Goal: Find specific page/section: Find specific page/section

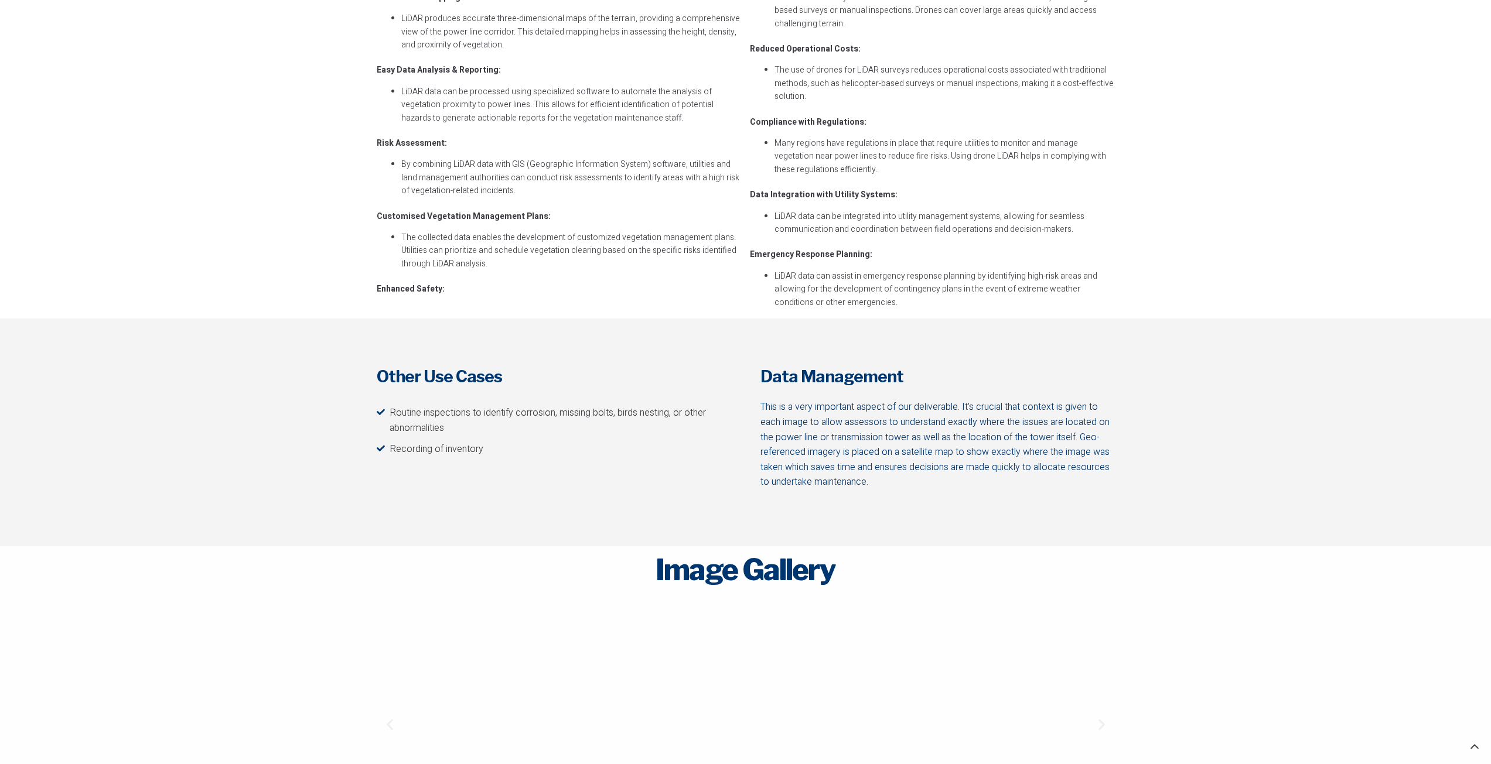
scroll to position [1874, 0]
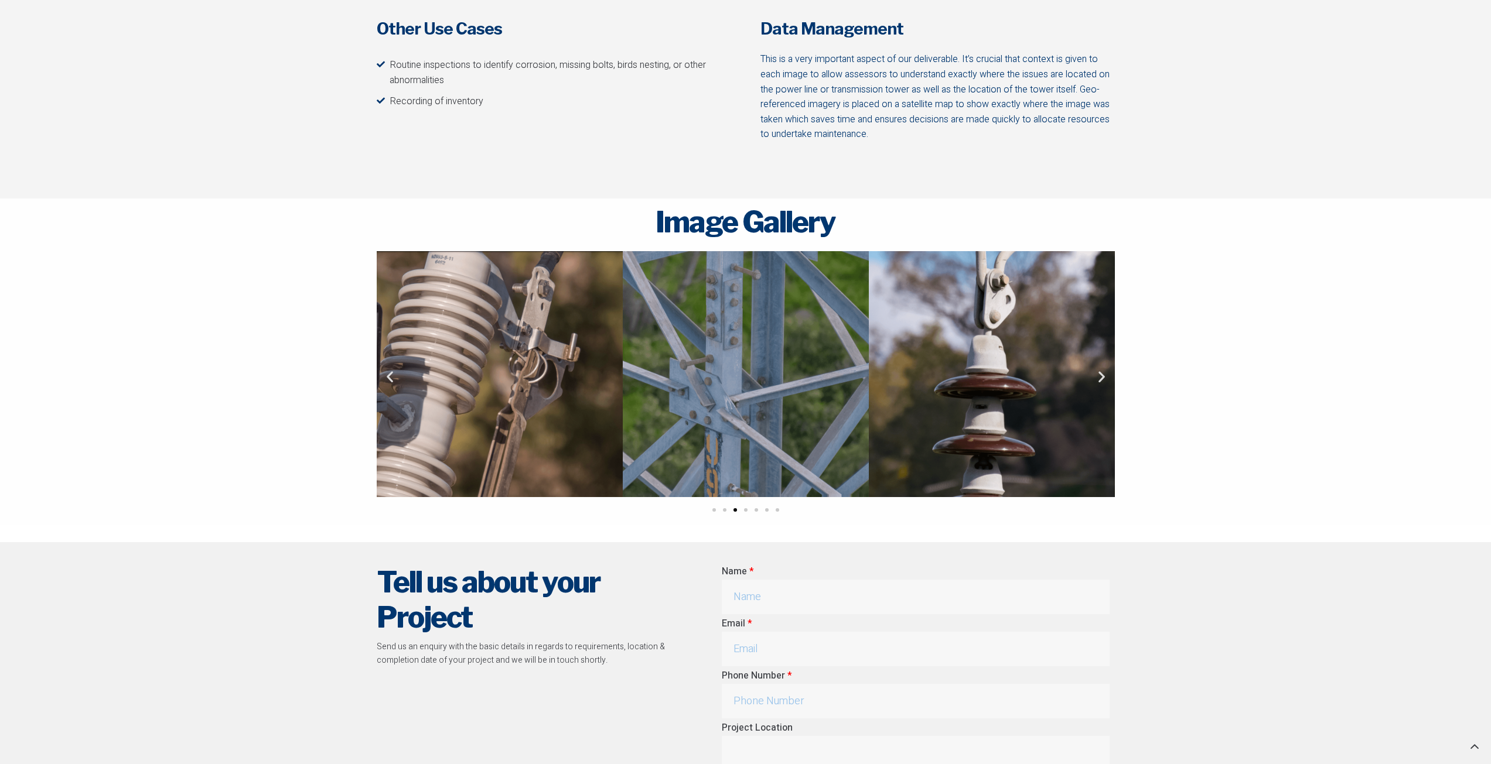
click at [1100, 381] on icon "Next slide" at bounding box center [1101, 376] width 15 height 15
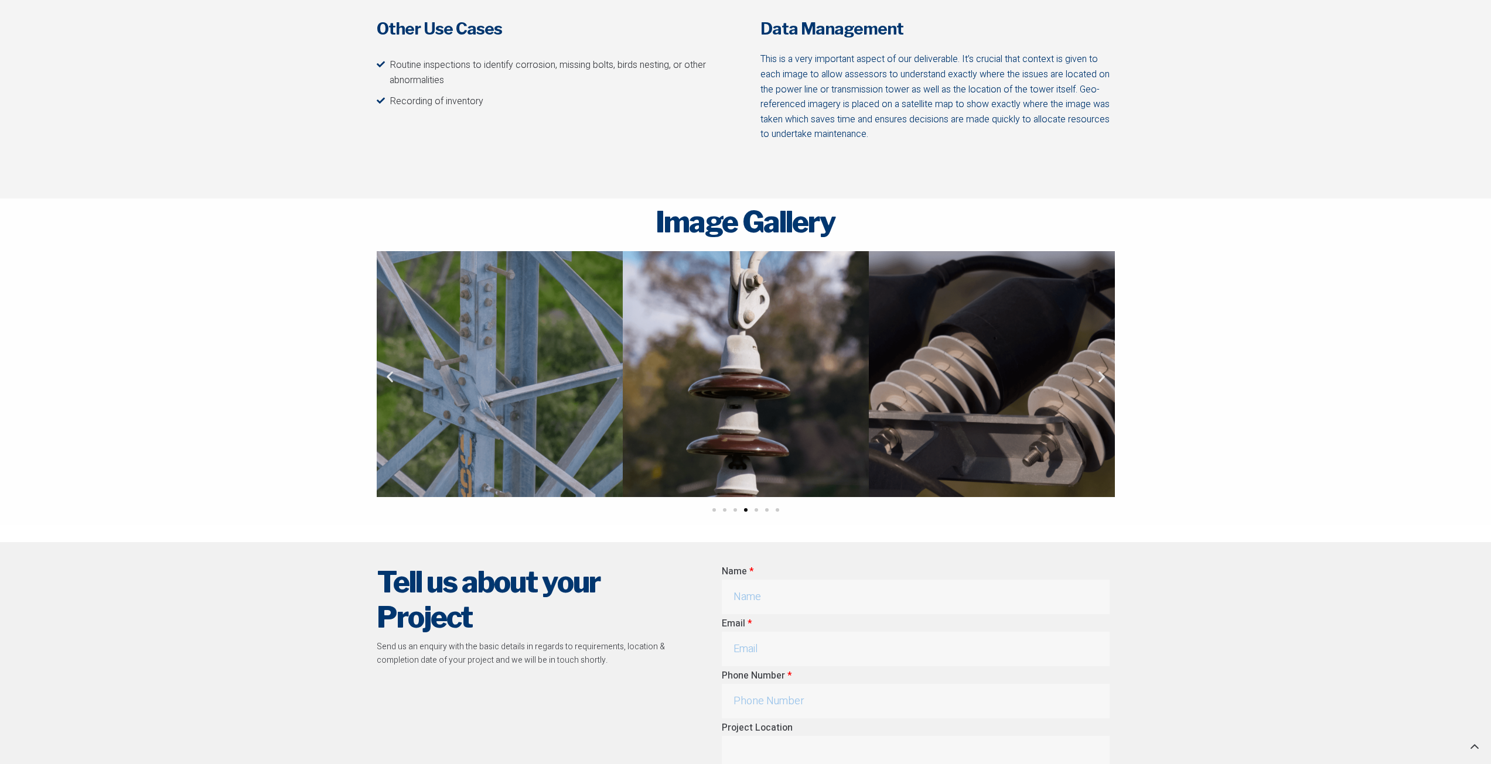
click at [1100, 381] on icon "Next slide" at bounding box center [1101, 376] width 15 height 15
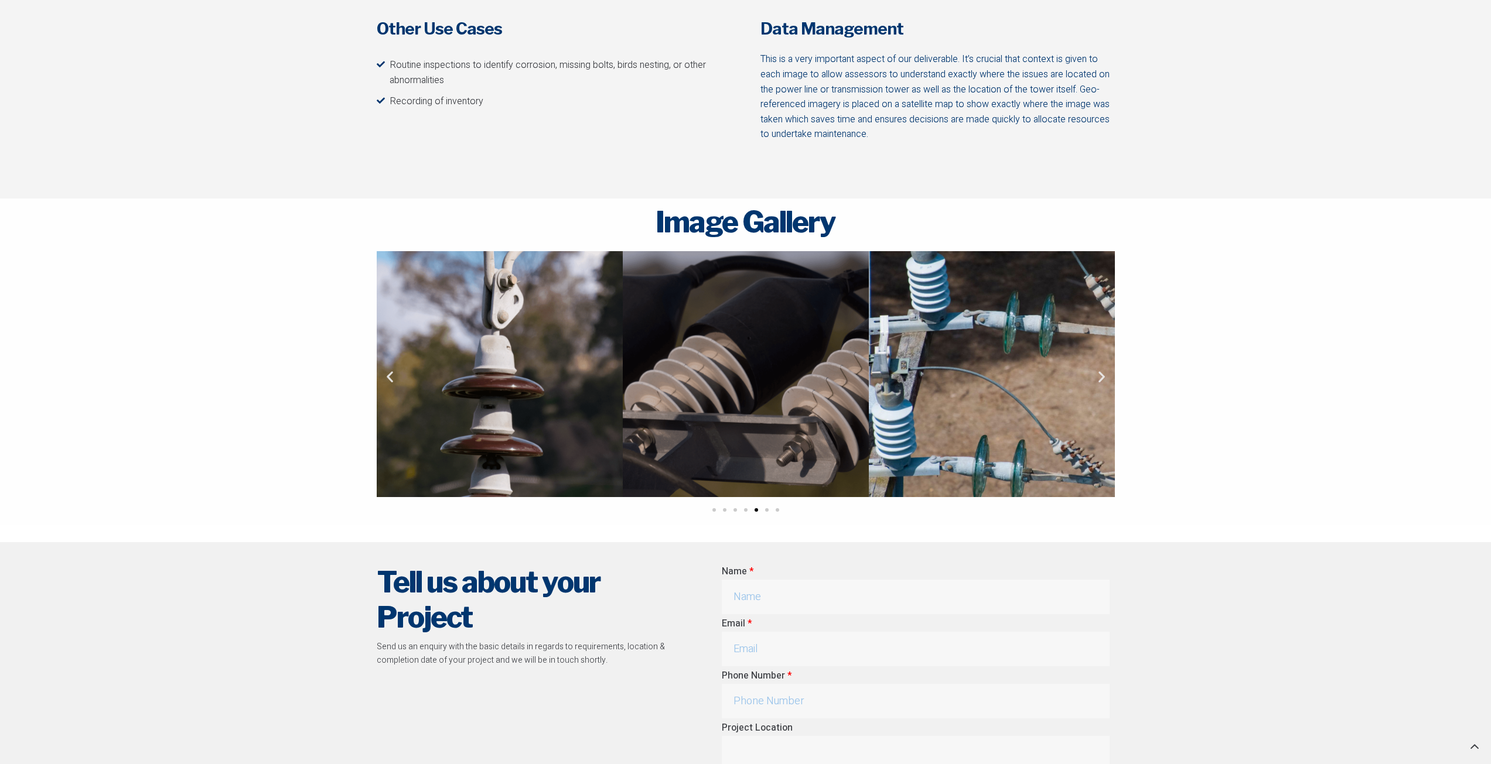
click at [1100, 381] on icon "Next slide" at bounding box center [1101, 376] width 15 height 15
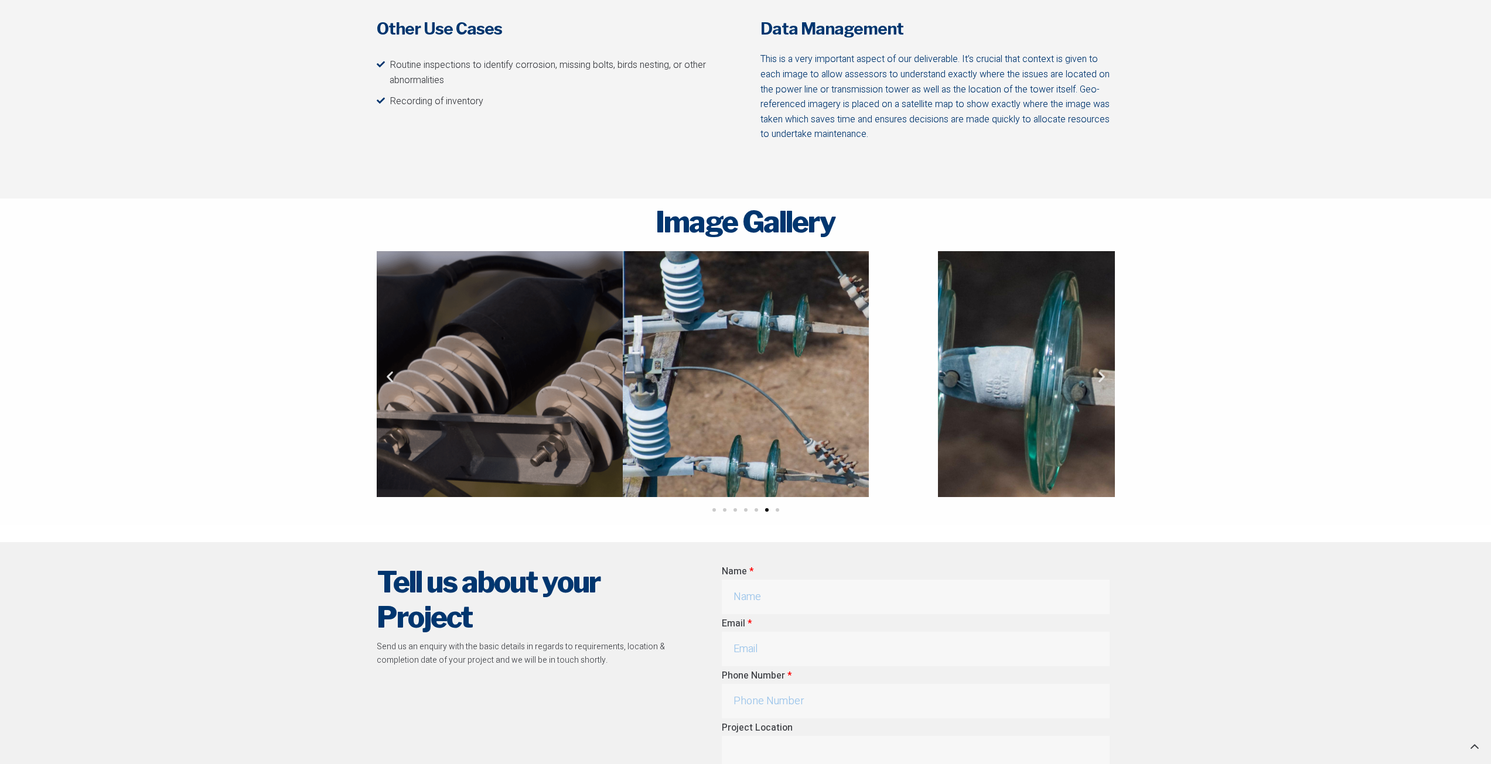
click at [1100, 381] on icon "Next slide" at bounding box center [1101, 376] width 15 height 15
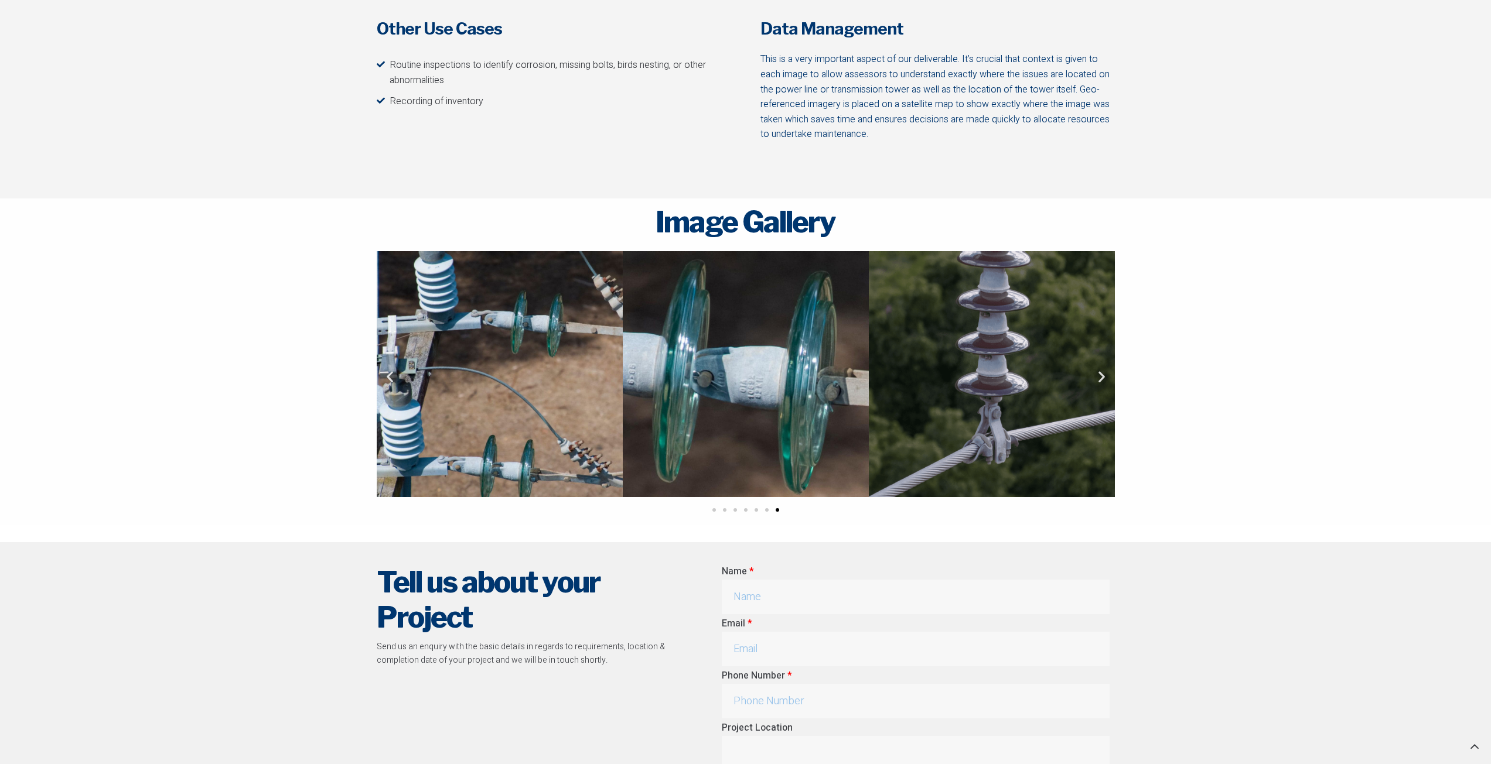
click at [1100, 381] on icon "Next slide" at bounding box center [1101, 376] width 15 height 15
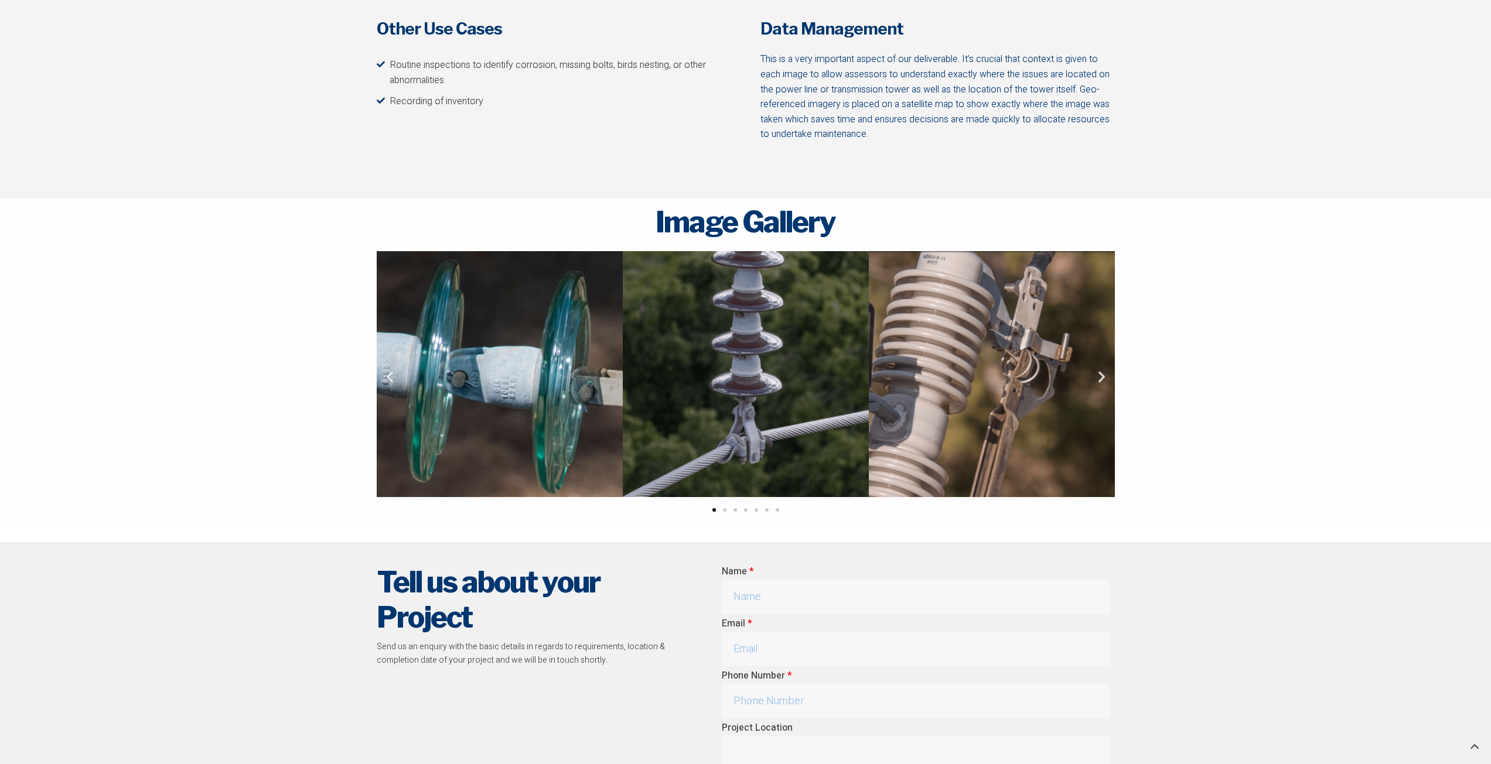
click at [1100, 381] on icon "Next slide" at bounding box center [1101, 376] width 15 height 15
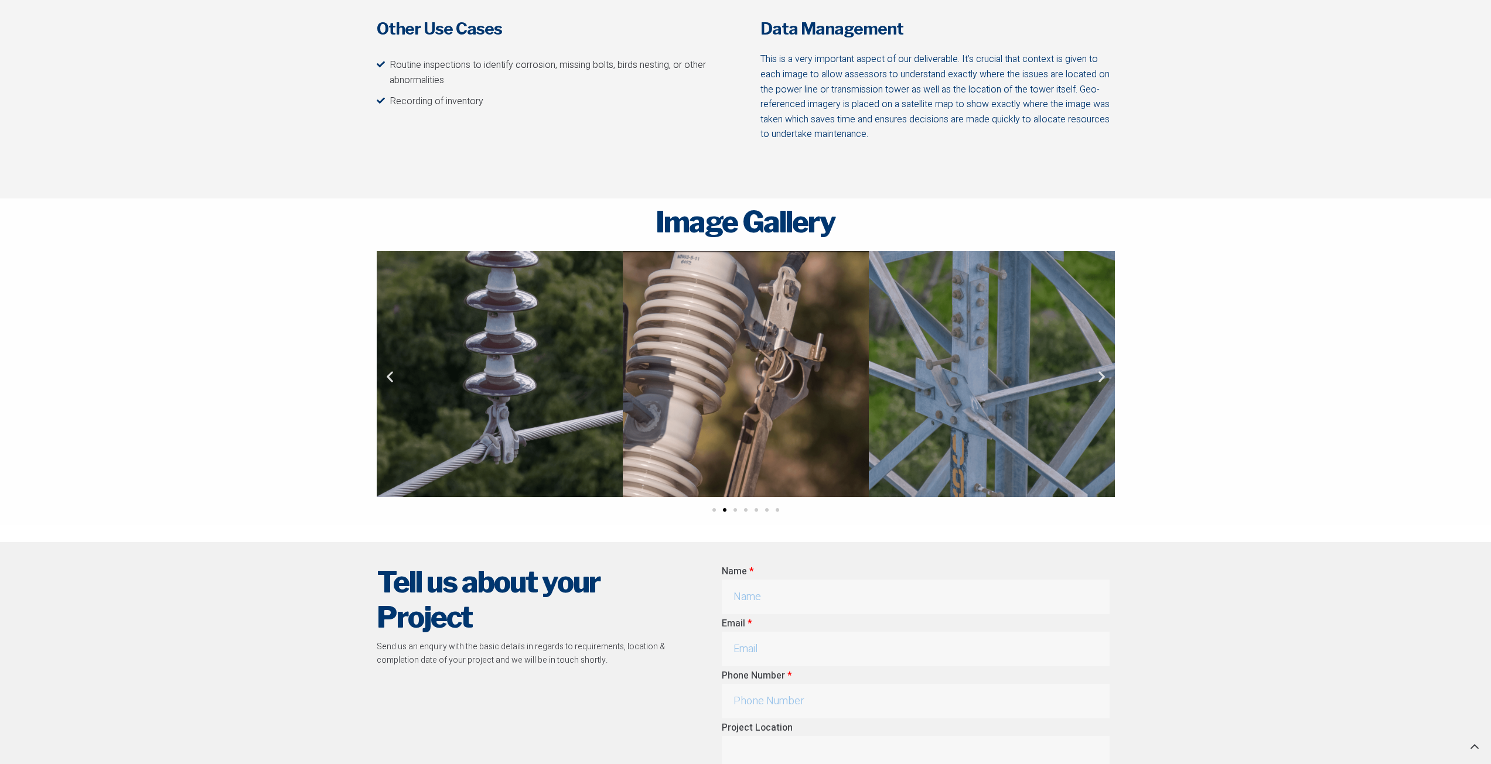
click at [1100, 381] on icon "Next slide" at bounding box center [1101, 376] width 15 height 15
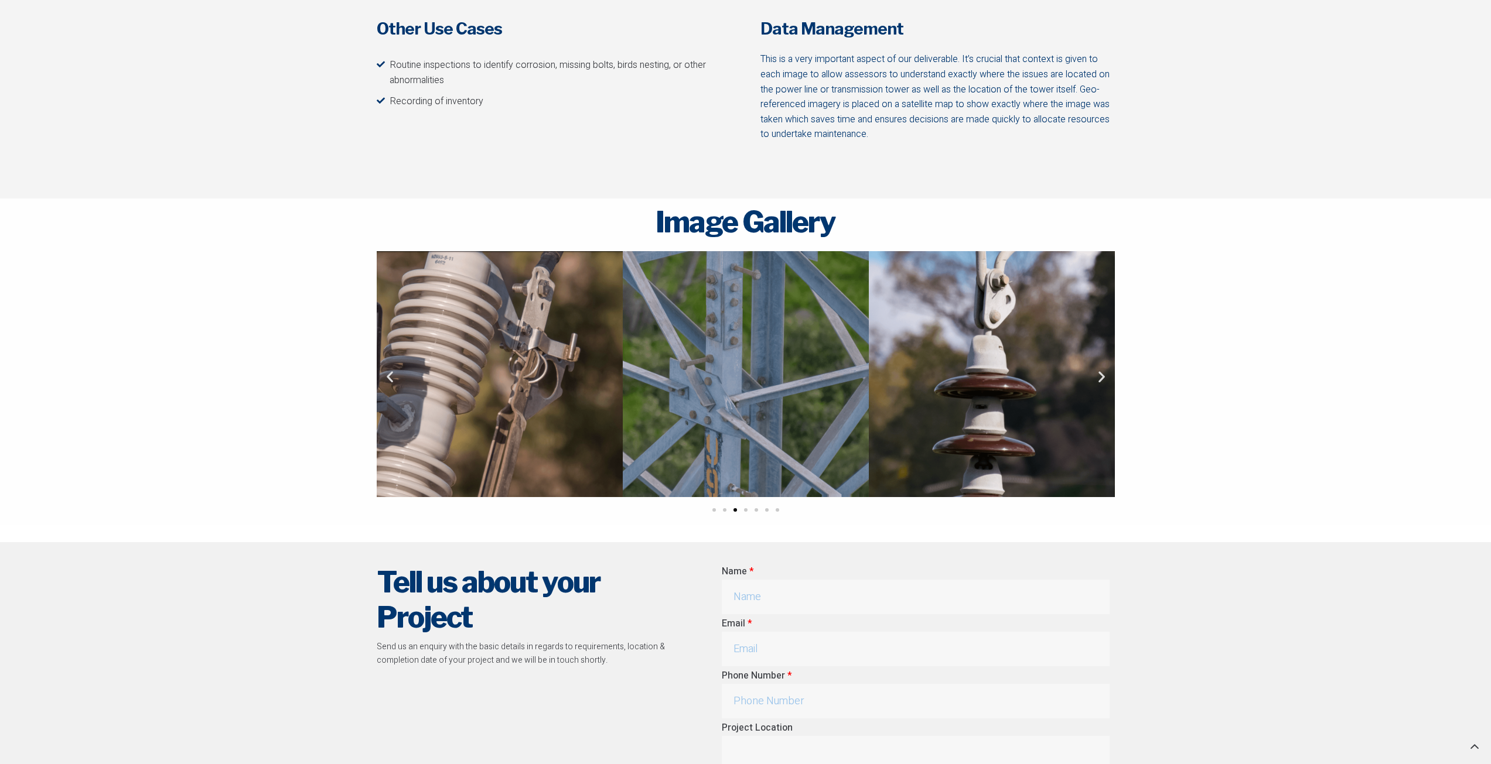
click at [1100, 381] on icon "Next slide" at bounding box center [1101, 376] width 15 height 15
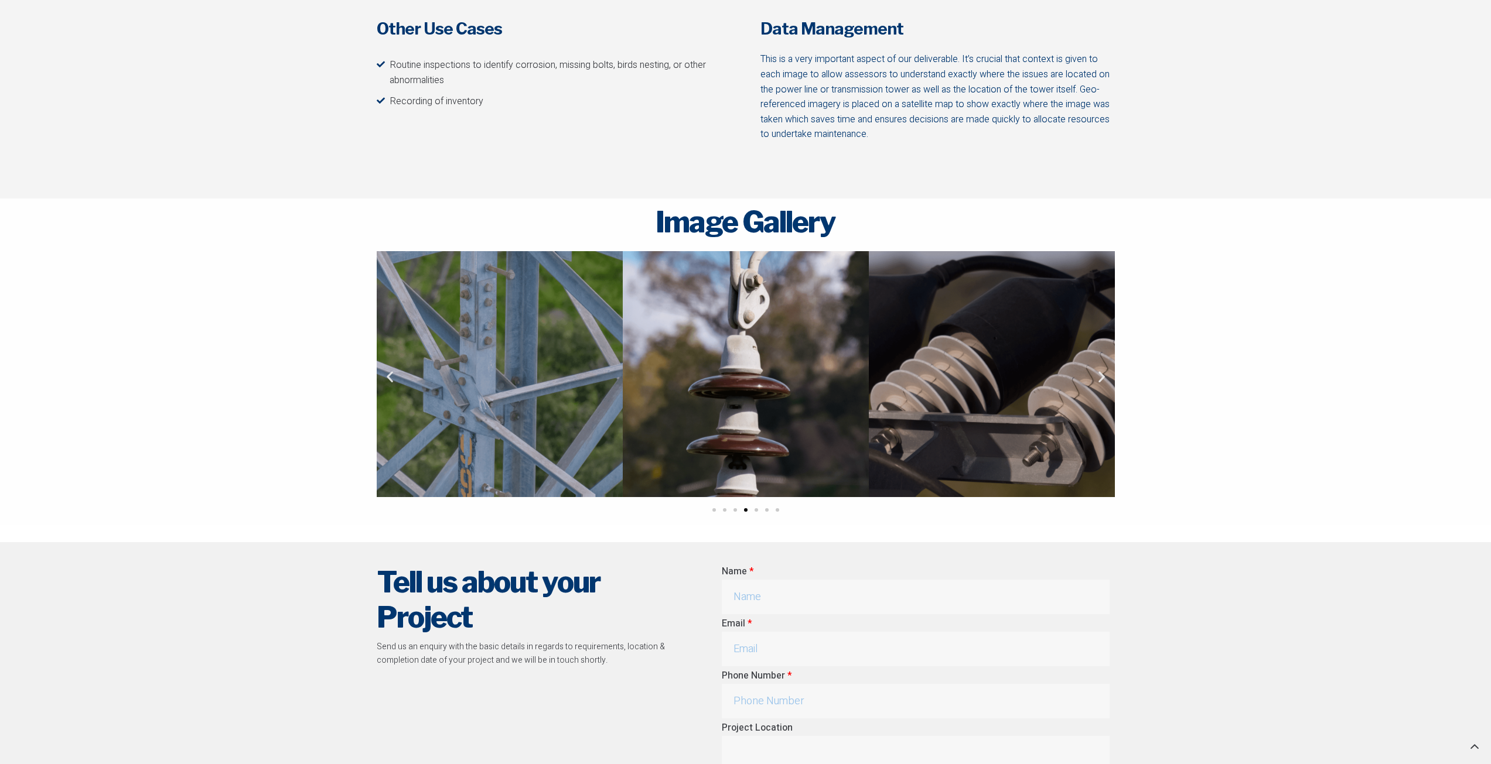
click at [1100, 381] on icon "Next slide" at bounding box center [1101, 376] width 15 height 15
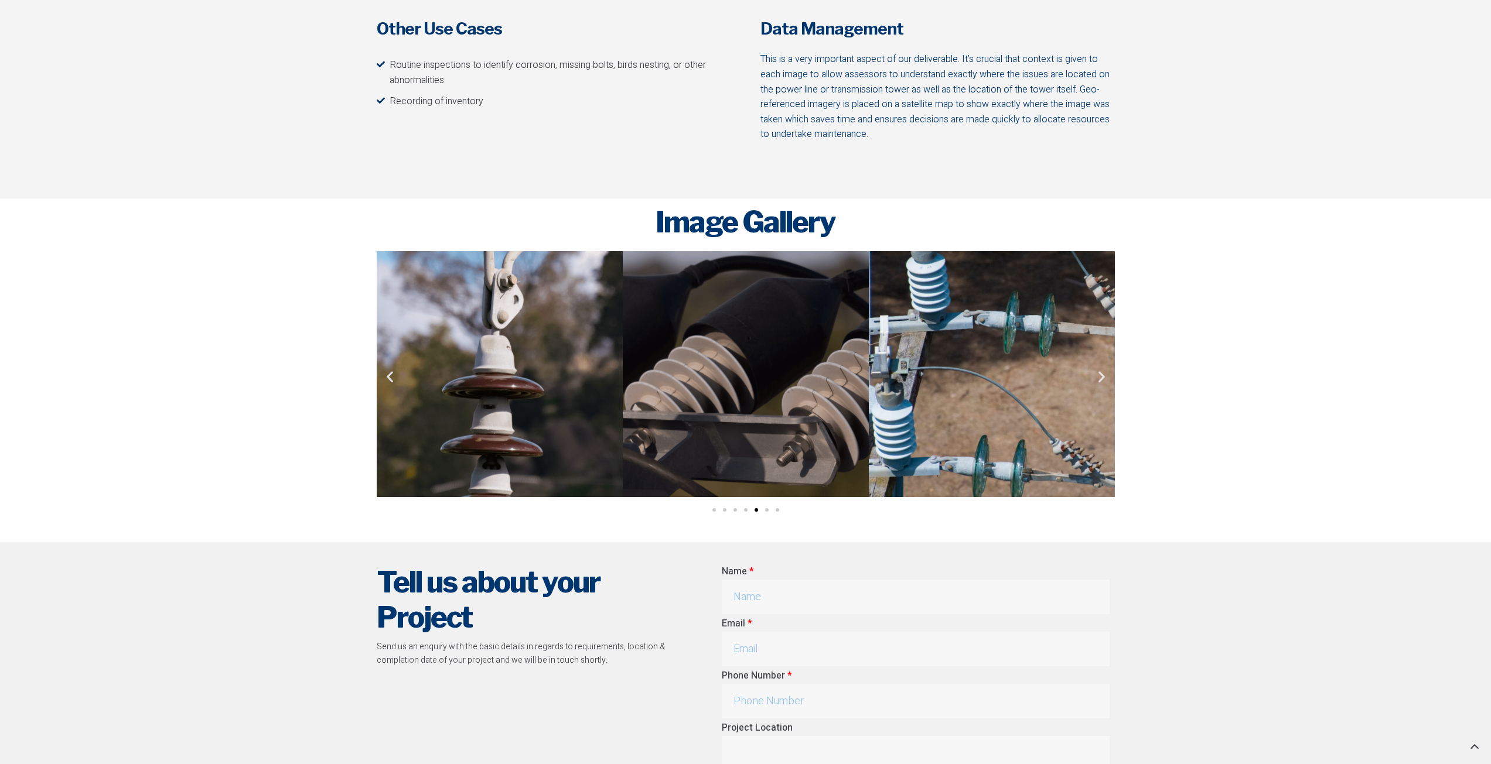
click at [1100, 381] on icon "Next slide" at bounding box center [1101, 376] width 15 height 15
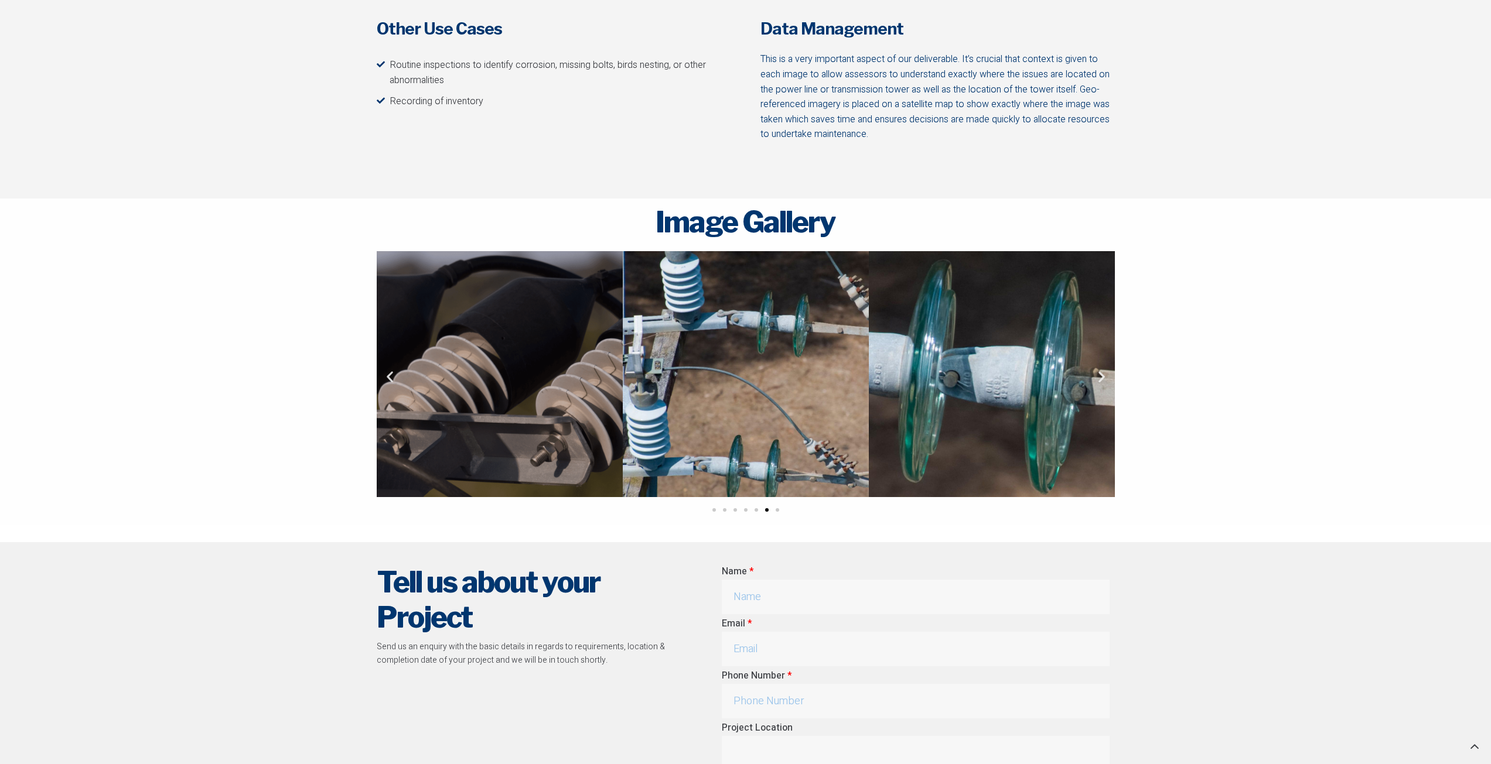
click at [1100, 381] on icon "Next slide" at bounding box center [1101, 376] width 15 height 15
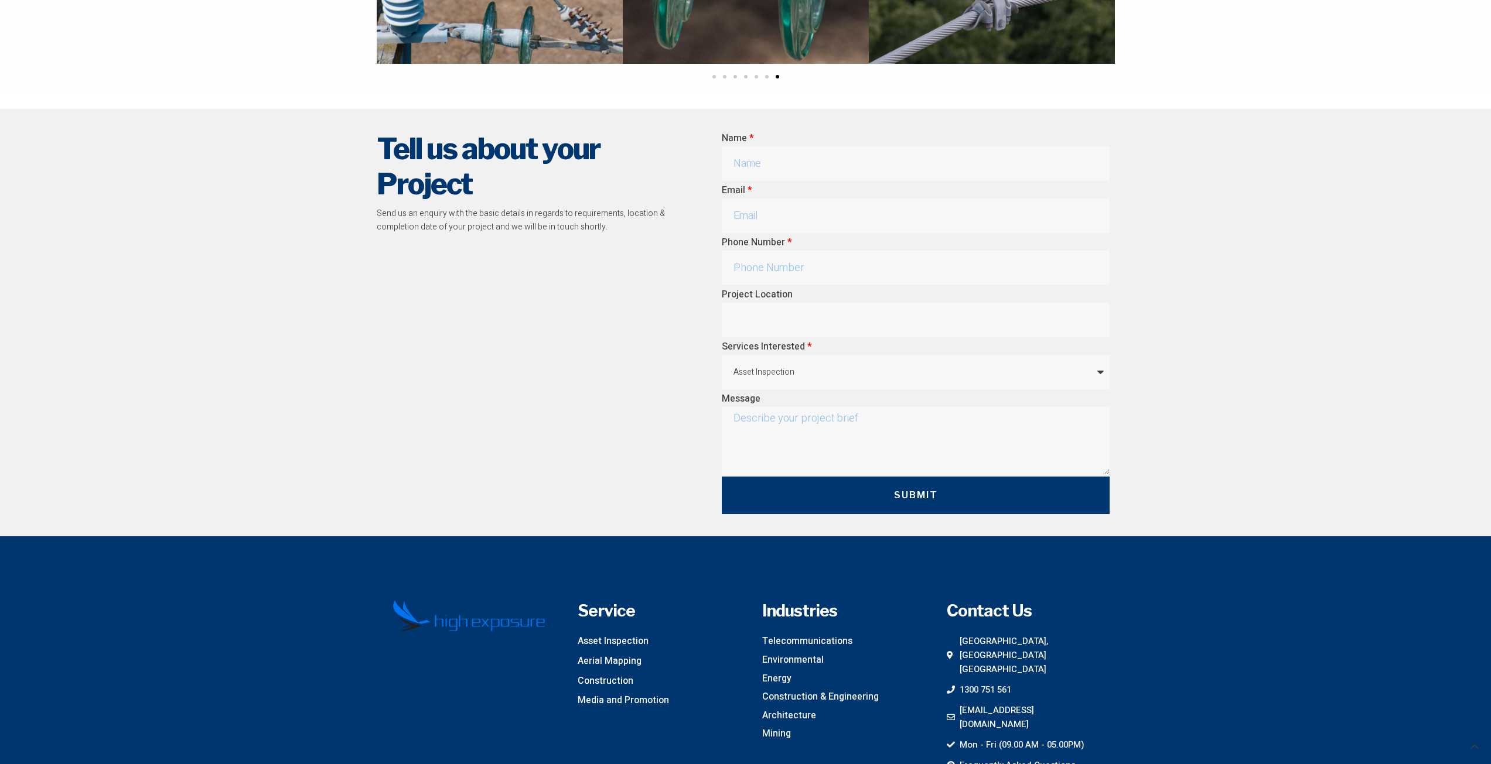
scroll to position [2424, 0]
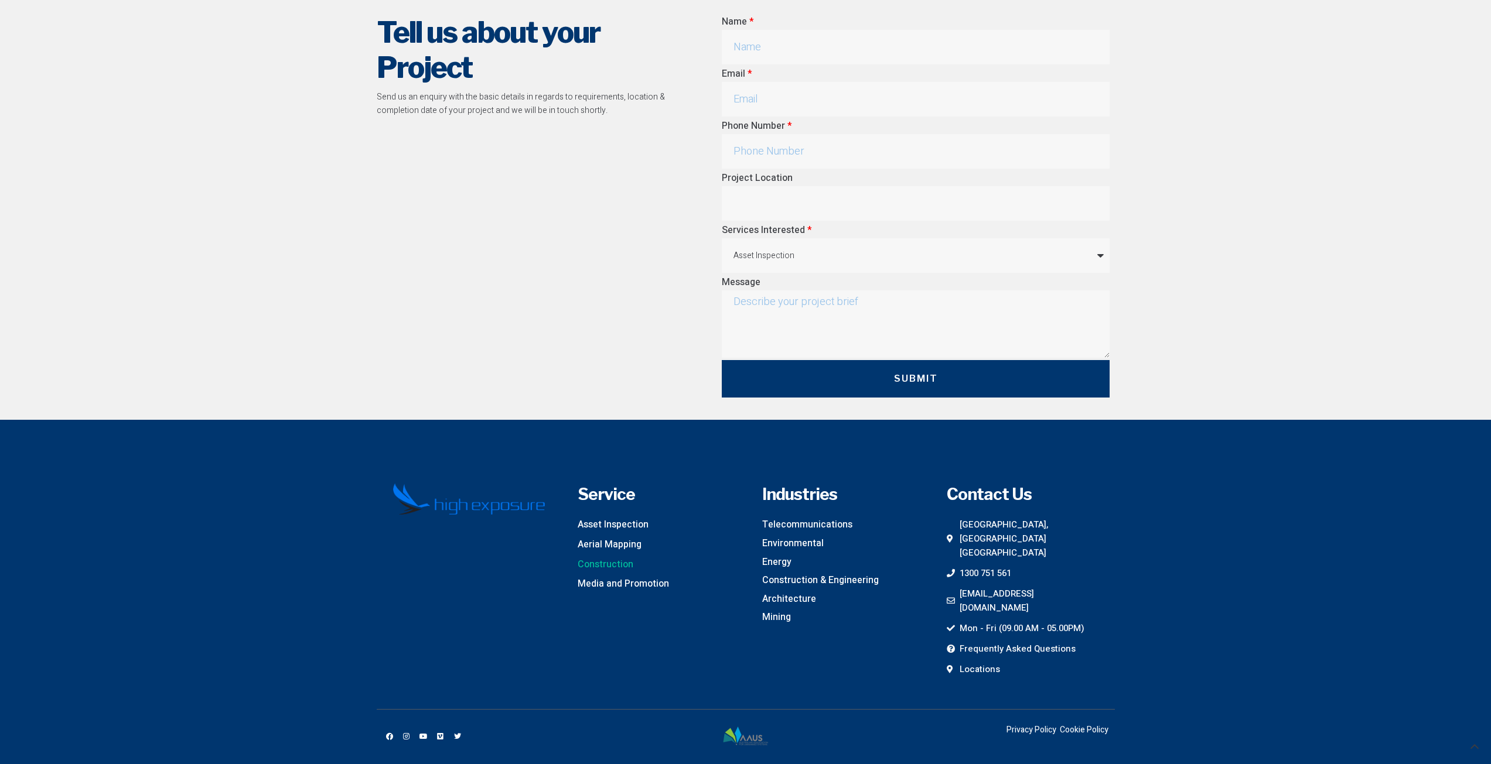
click at [609, 570] on span "Construction" at bounding box center [606, 565] width 56 height 15
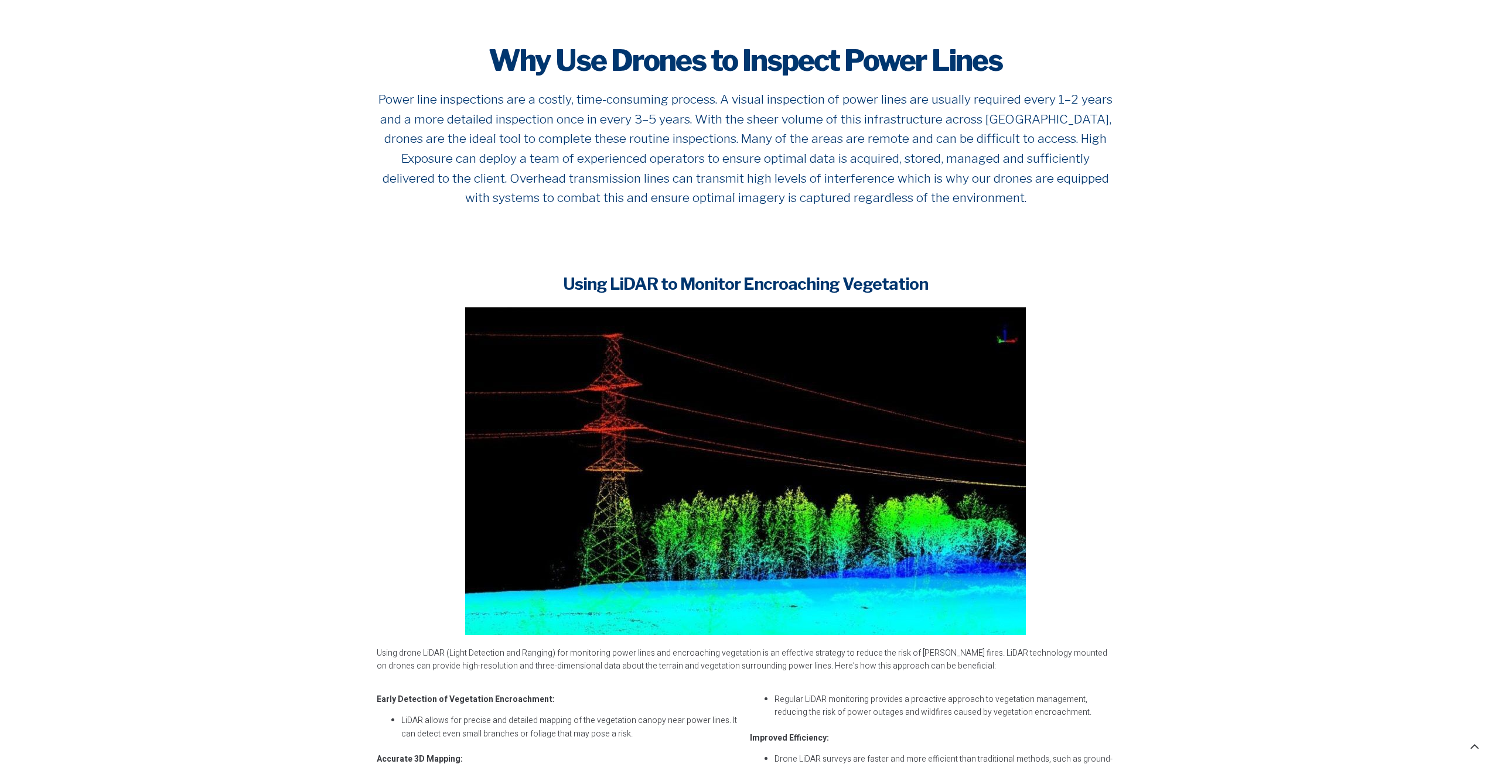
scroll to position [0, 0]
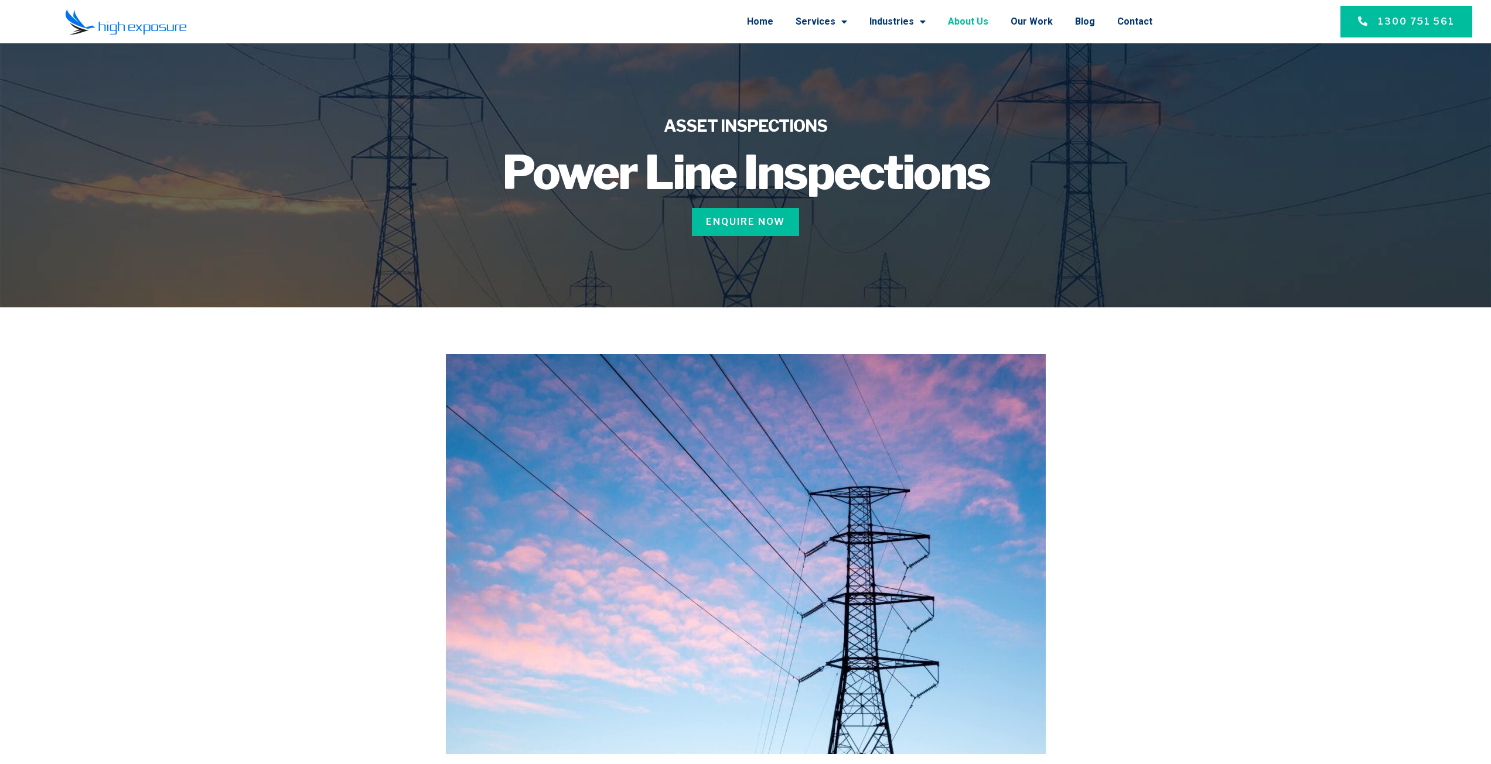
click at [988, 26] on link "About Us" at bounding box center [968, 21] width 40 height 30
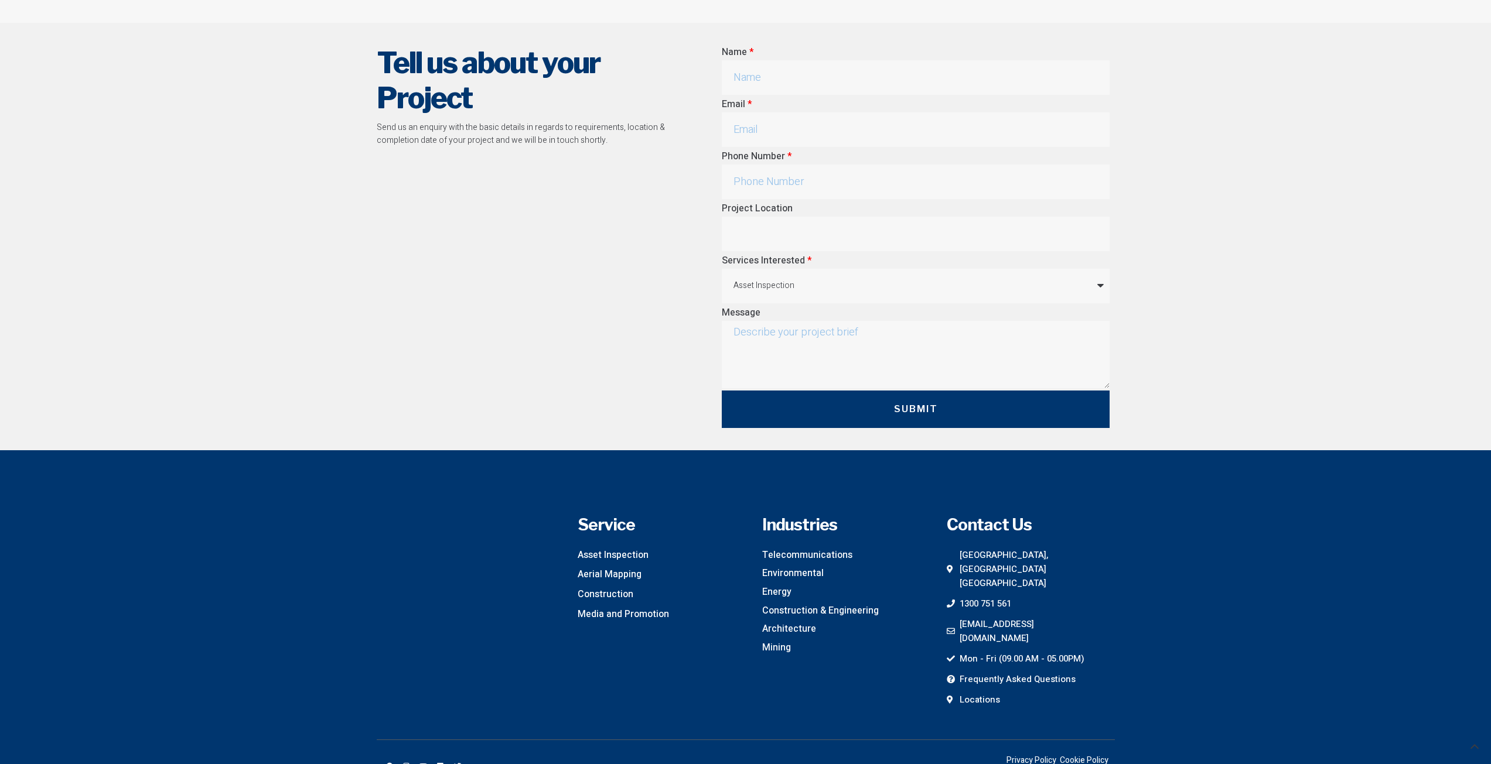
scroll to position [3165, 0]
